Goal: Find specific page/section: Find specific page/section

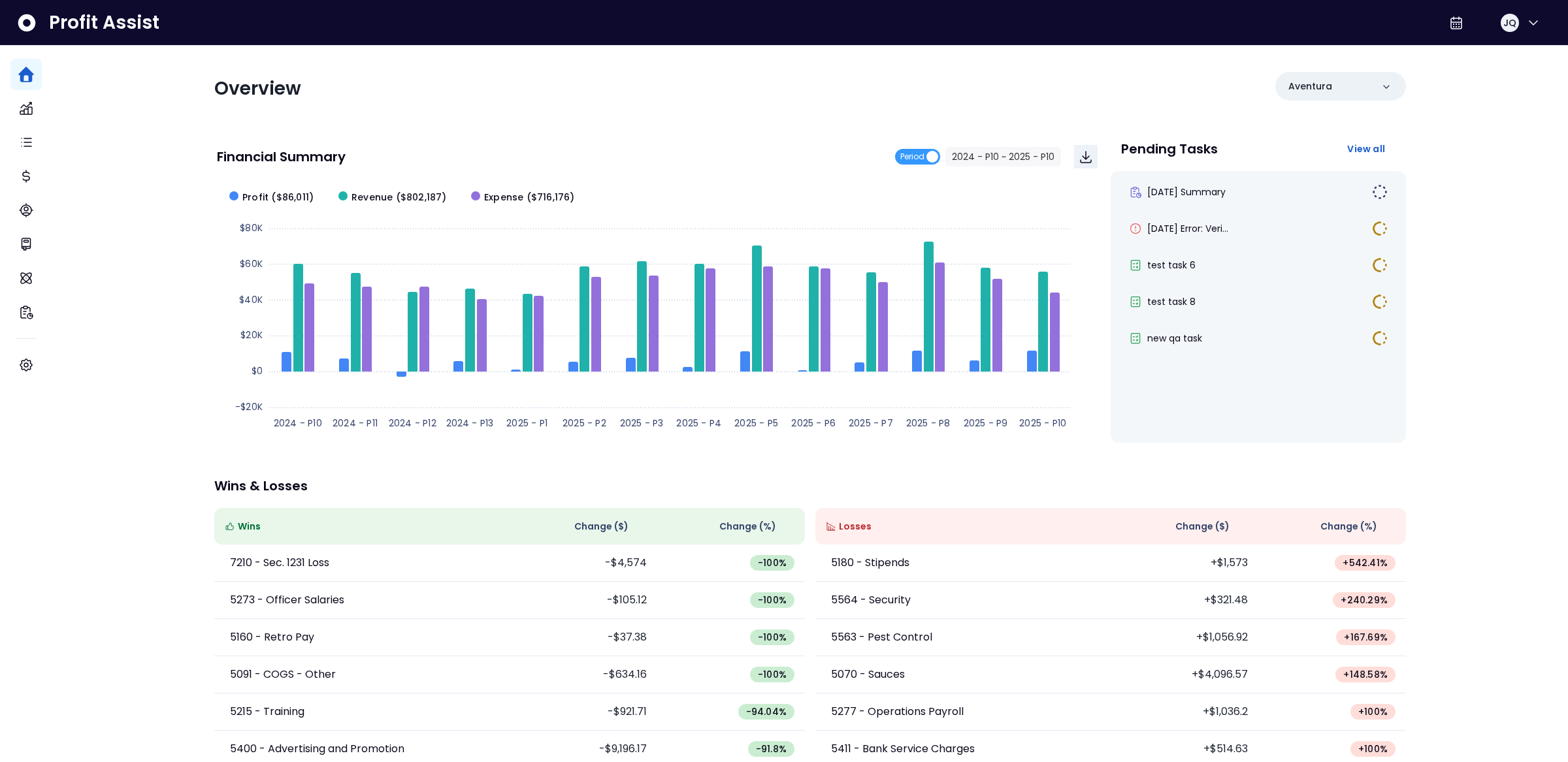
click at [137, 162] on div "Profit Assist JQ Overview Aventura Financial Summary Period 2024 - P10 ~ 2025 -…" at bounding box center [810, 403] width 1516 height 806
click at [139, 194] on div "Profit Assist JQ Overview Aventura Financial Summary Period 2024 - P10 ~ 2025 -…" at bounding box center [810, 403] width 1516 height 806
click at [143, 141] on div "Profit Assist JQ Overview Aventura Financial Summary Period 2024 - P10 ~ 2025 -…" at bounding box center [810, 403] width 1516 height 806
click at [1525, 18] on icon "button" at bounding box center [1533, 23] width 16 height 16
click at [1476, 77] on div "Logout" at bounding box center [1470, 86] width 141 height 31
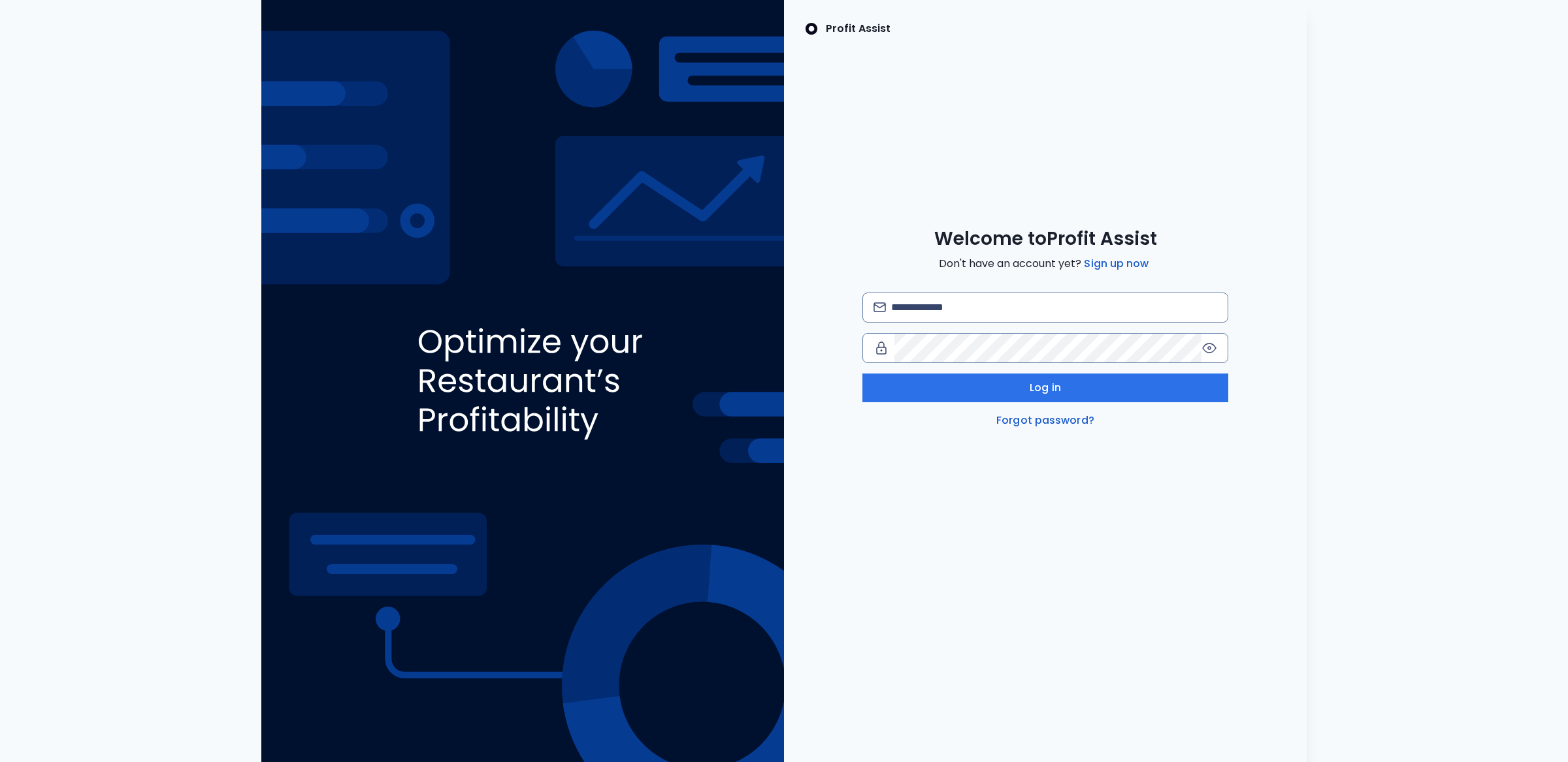
click at [349, 148] on img at bounding box center [522, 381] width 522 height 762
click at [690, 132] on img at bounding box center [522, 381] width 522 height 762
